Goal: Information Seeking & Learning: Learn about a topic

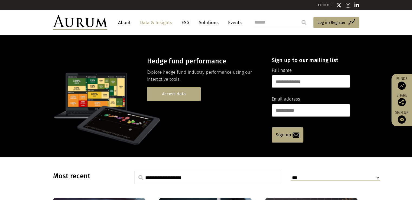
click at [172, 92] on link "Access data" at bounding box center [174, 94] width 54 height 14
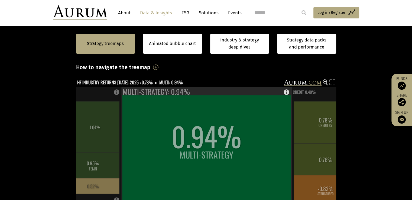
scroll to position [135, 0]
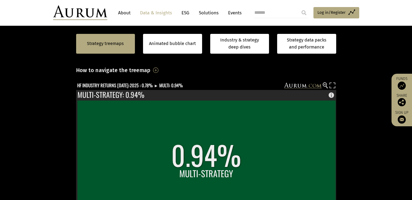
click at [217, 74] on div "How to navigate the treemap Hovering over one of the coloured boxes in the char…" at bounding box center [206, 72] width 260 height 13
click at [114, 46] on link "Strategy treemaps" at bounding box center [105, 43] width 37 height 7
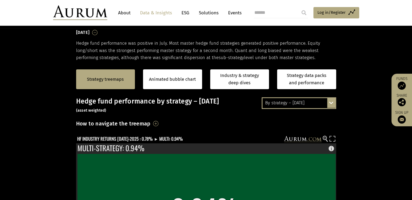
scroll to position [82, 0]
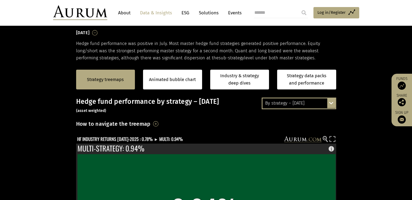
click at [332, 105] on div "By strategy – July 2025 By strategy – July 2025 By strategy – year to date 2016…" at bounding box center [298, 102] width 74 height 11
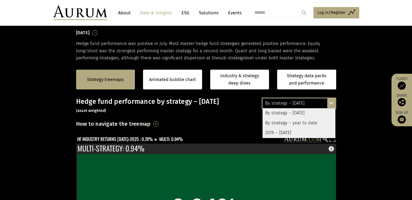
click at [295, 123] on div "By strategy – year to date" at bounding box center [298, 123] width 73 height 10
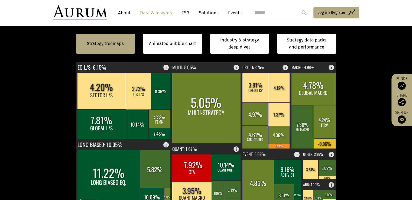
scroll to position [109, 0]
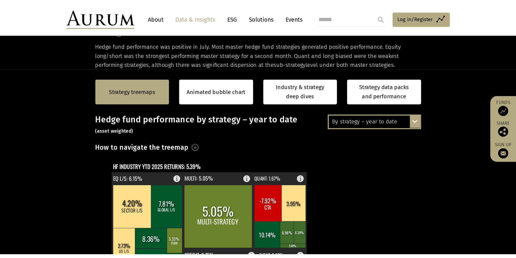
scroll to position [109, 0]
